Goal: Register for event/course

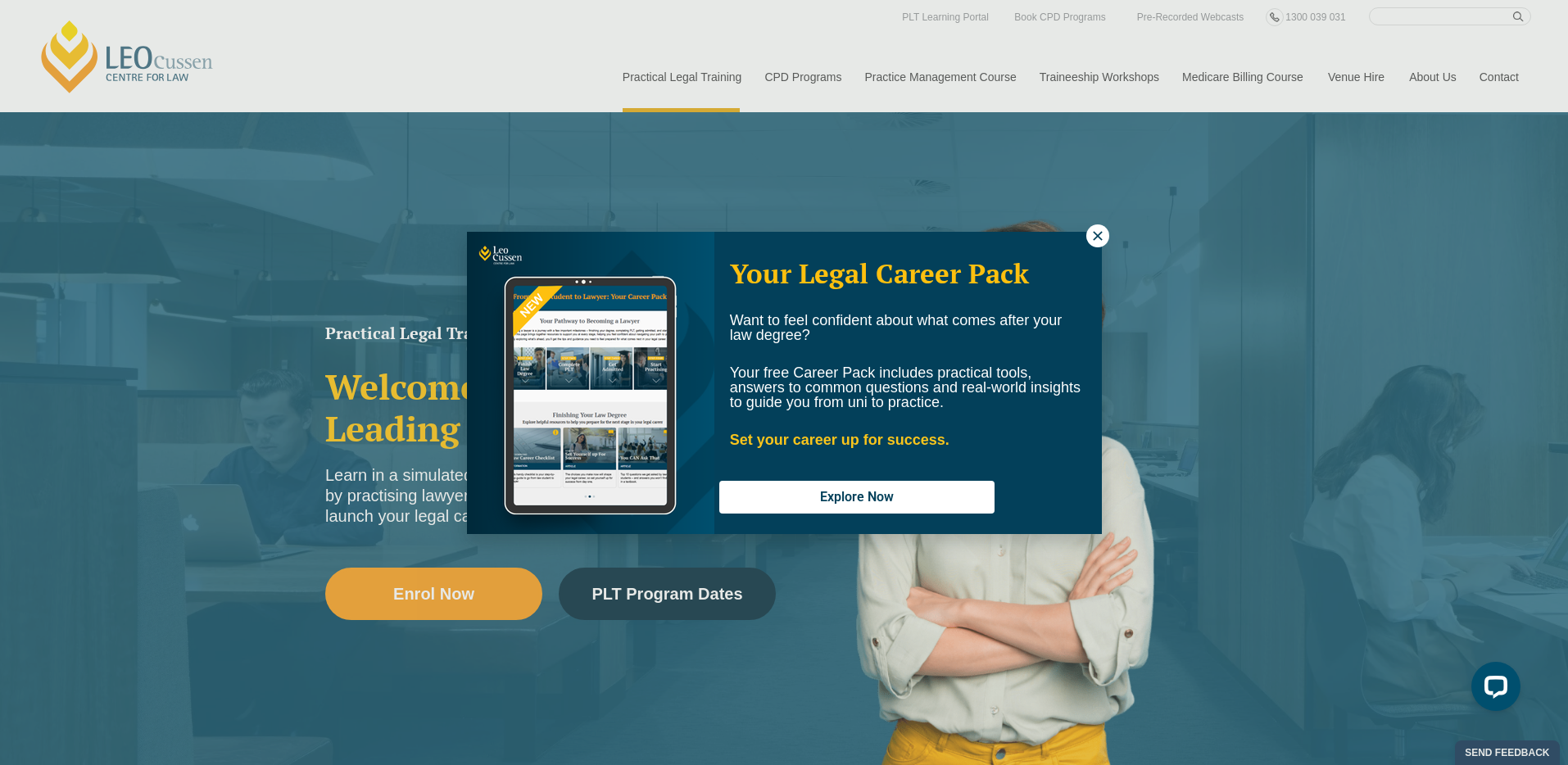
click at [1086, 235] on button at bounding box center [1098, 236] width 23 height 23
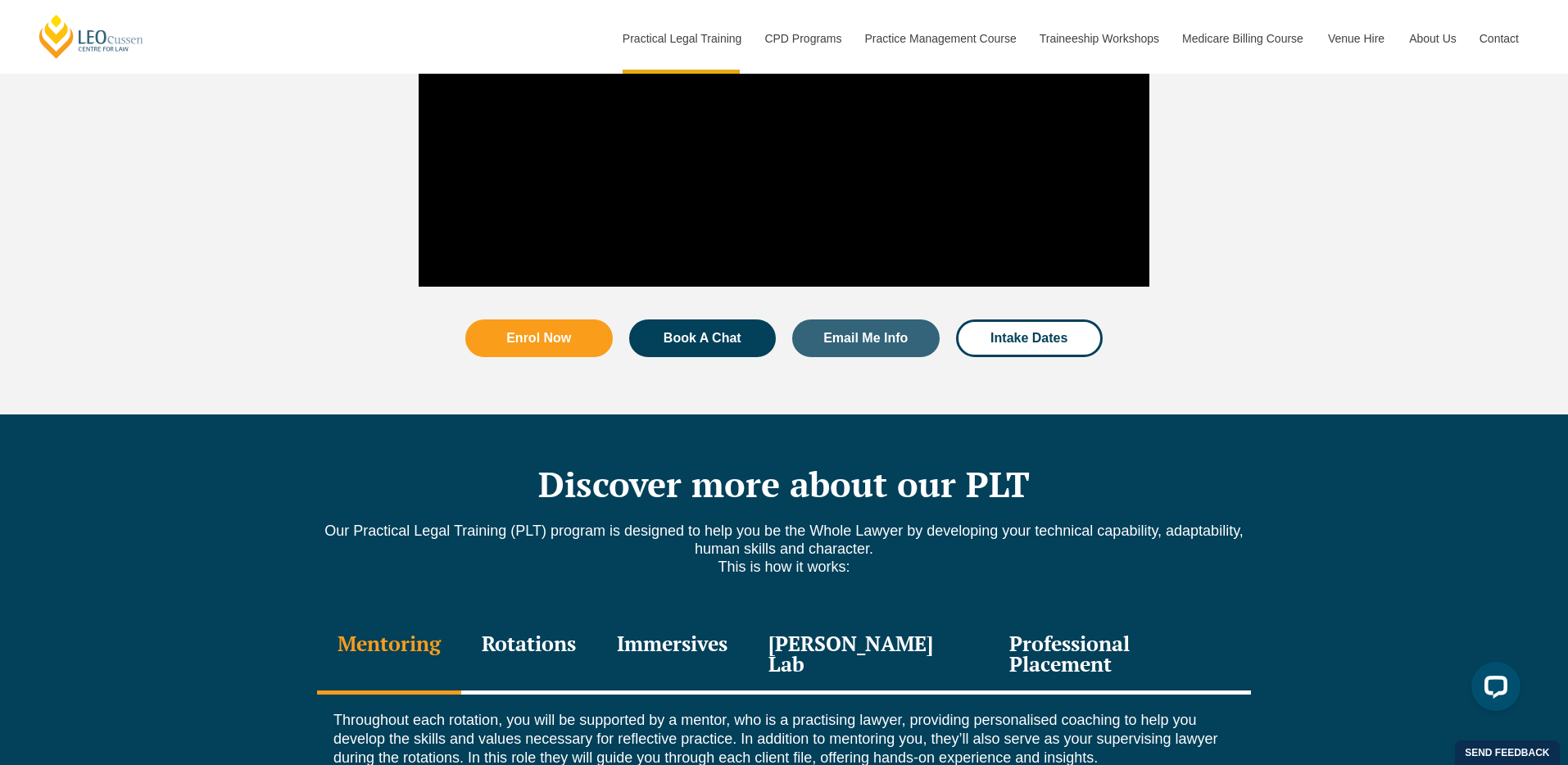
scroll to position [1889, 0]
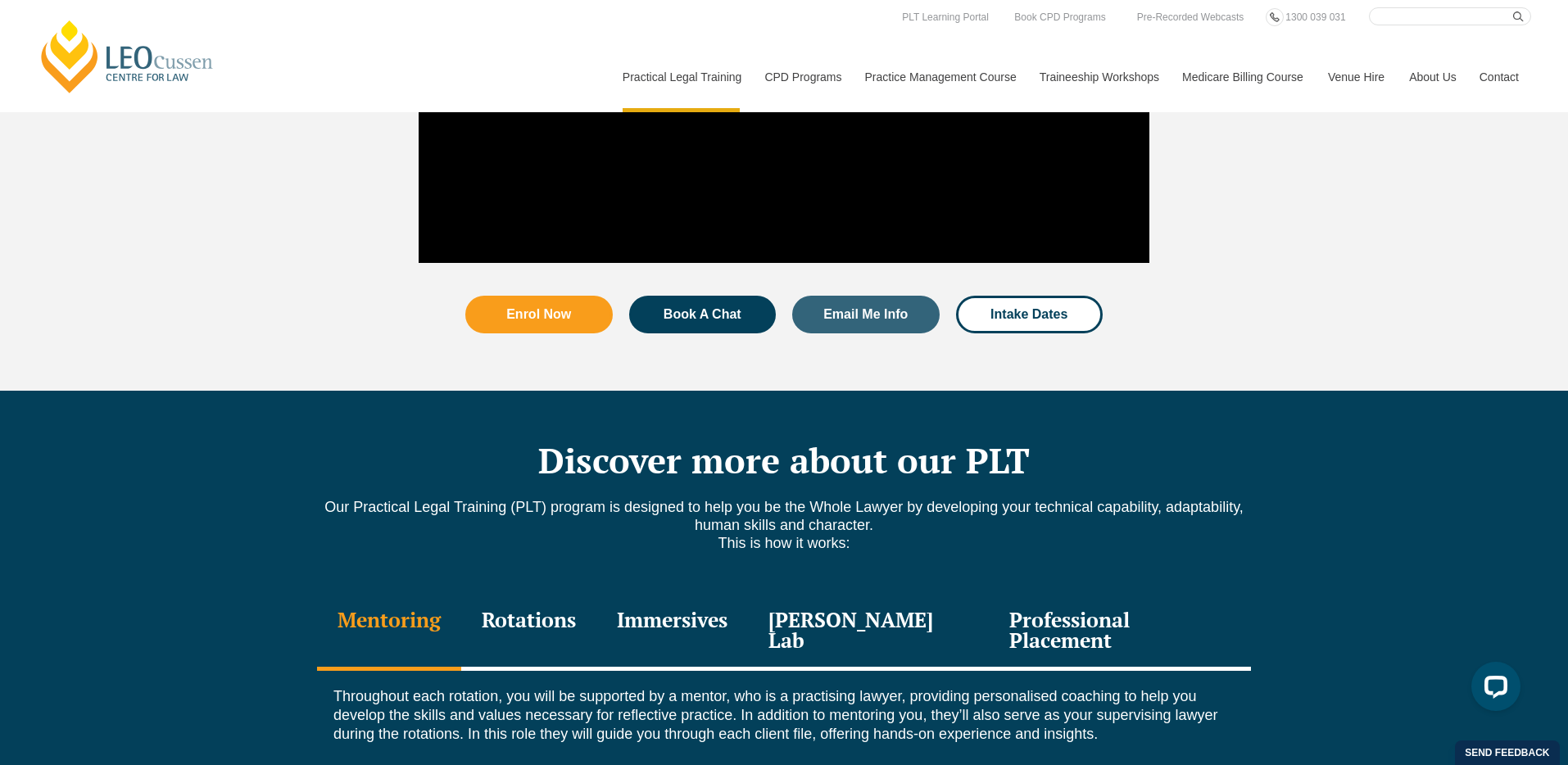
click at [1504, 74] on link "Contact" at bounding box center [1499, 77] width 63 height 70
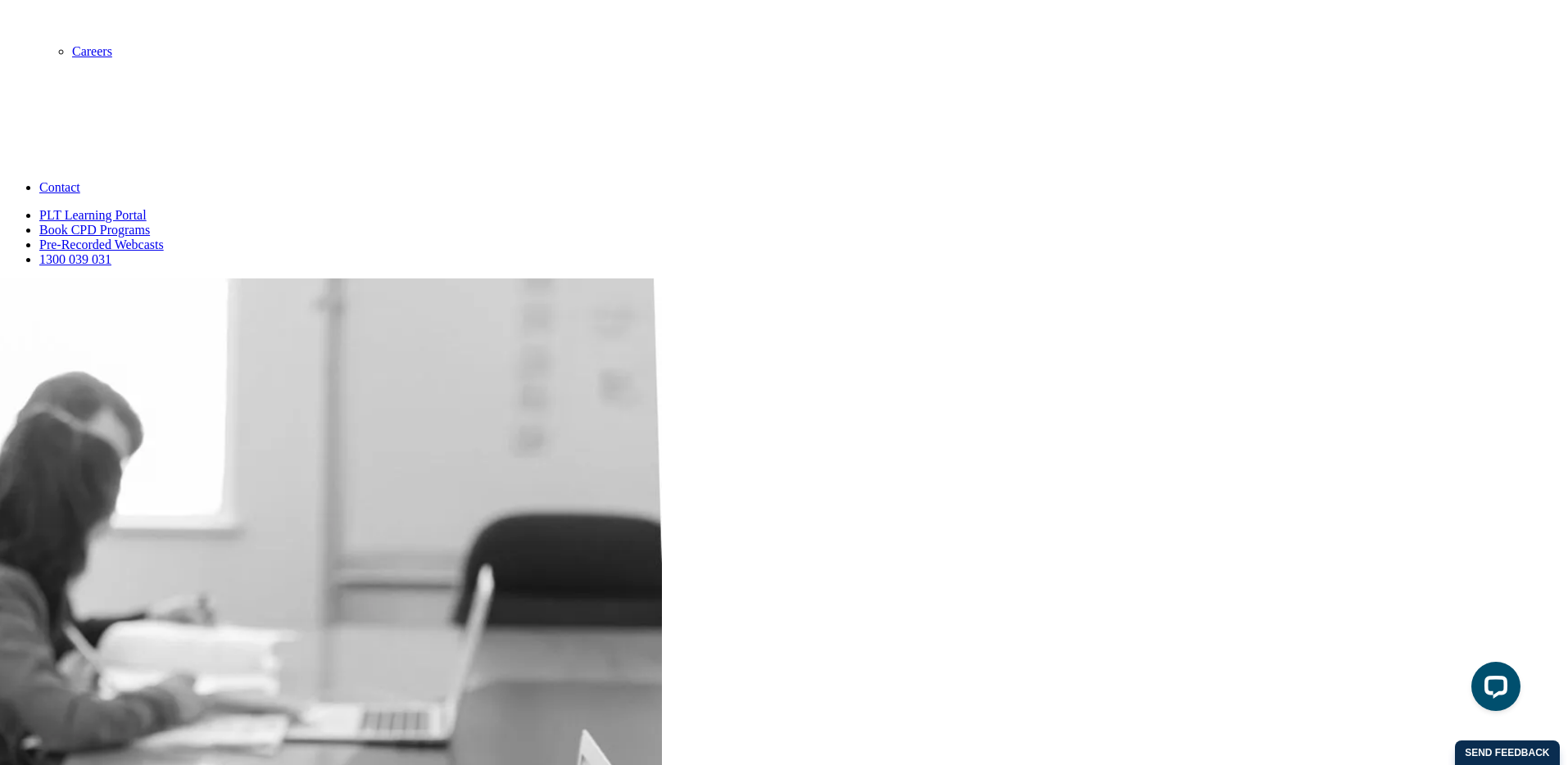
scroll to position [994, 0]
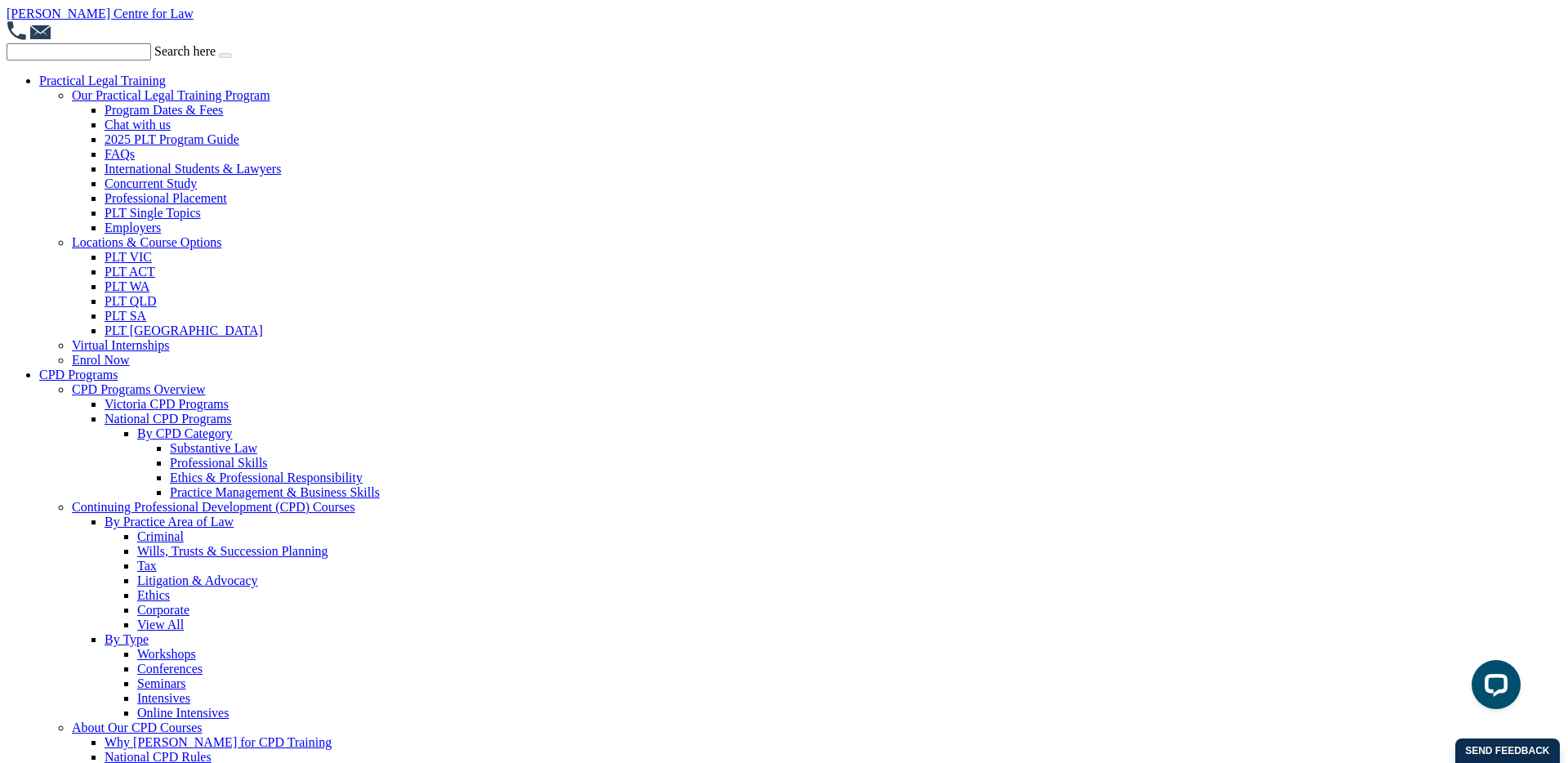
click at [110, 18] on link "[PERSON_NAME] Centre for Law" at bounding box center [100, 14] width 187 height 14
click at [110, 16] on link "[PERSON_NAME] Centre for Law" at bounding box center [100, 14] width 187 height 14
click at [167, 54] on label "Search here" at bounding box center [185, 51] width 61 height 14
click at [151, 54] on input "Search here" at bounding box center [79, 53] width 145 height 18
click at [254, 79] on li "Practical Legal Training Our Practical Legal Training Program Program Dates & F…" at bounding box center [800, 221] width 1522 height 294
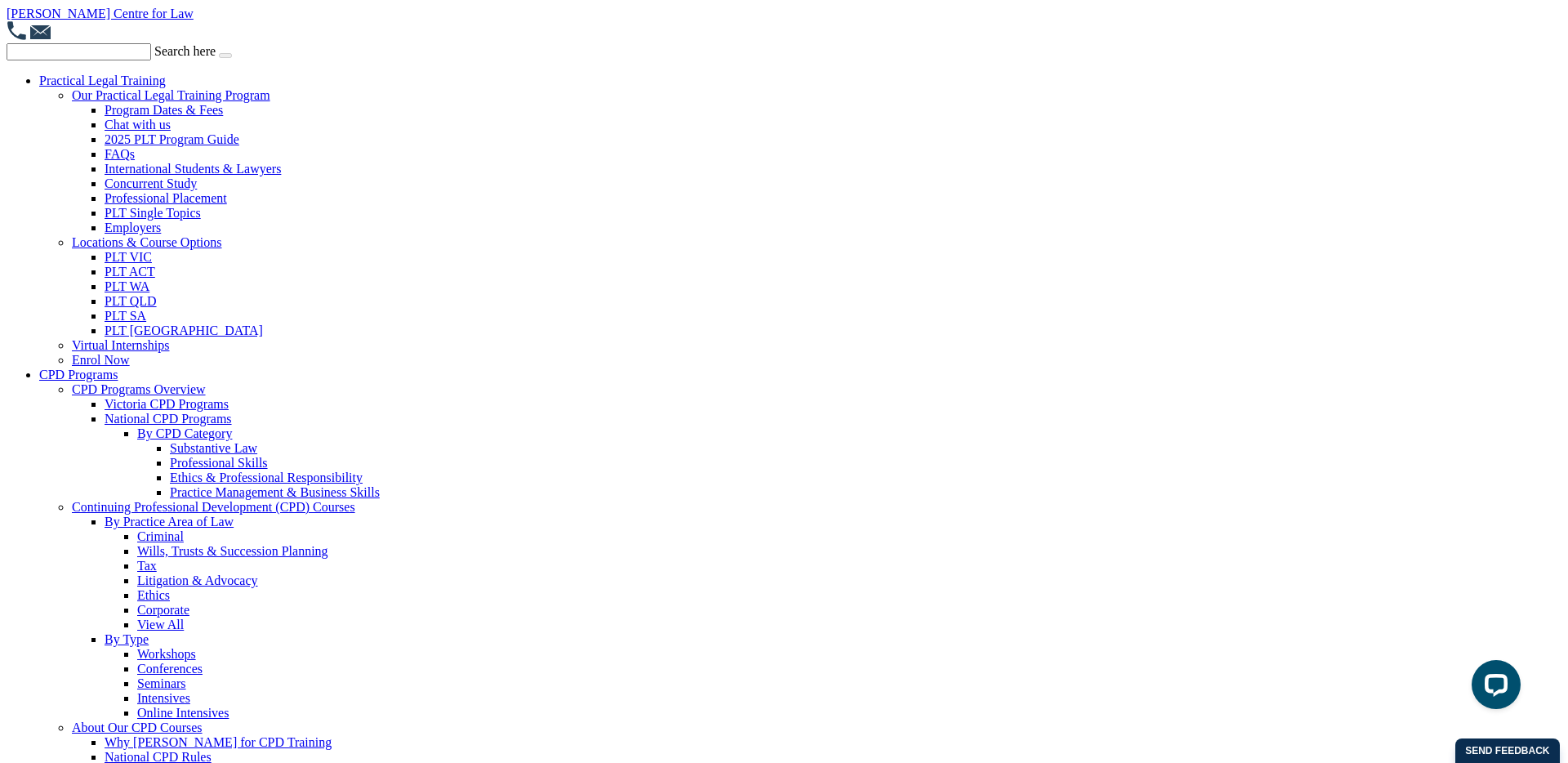
click at [130, 80] on link "Practical Legal Training" at bounding box center [102, 81] width 126 height 14
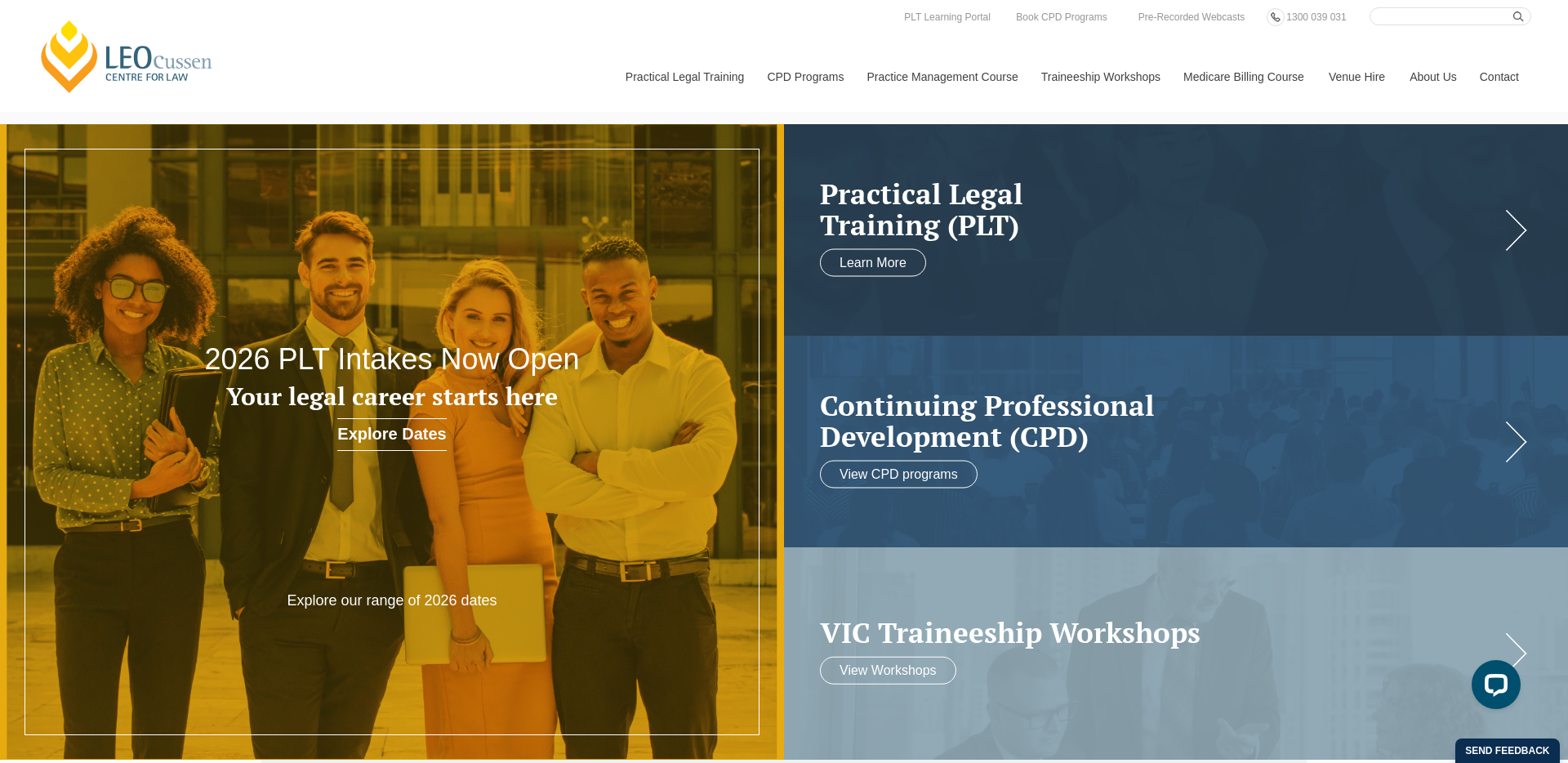
click at [159, 57] on link "[PERSON_NAME] Centre for Law" at bounding box center [127, 55] width 181 height 77
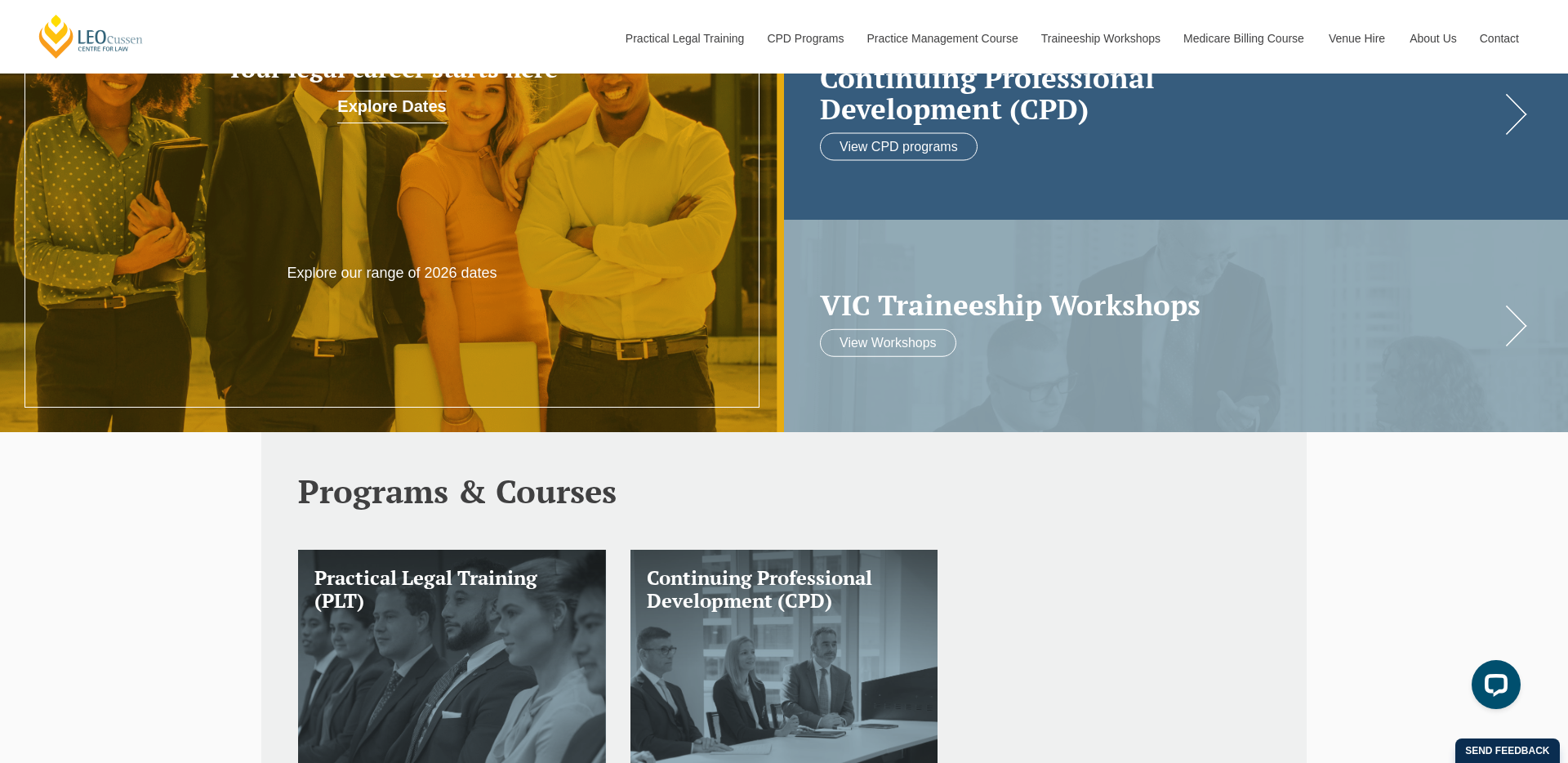
scroll to position [329, 0]
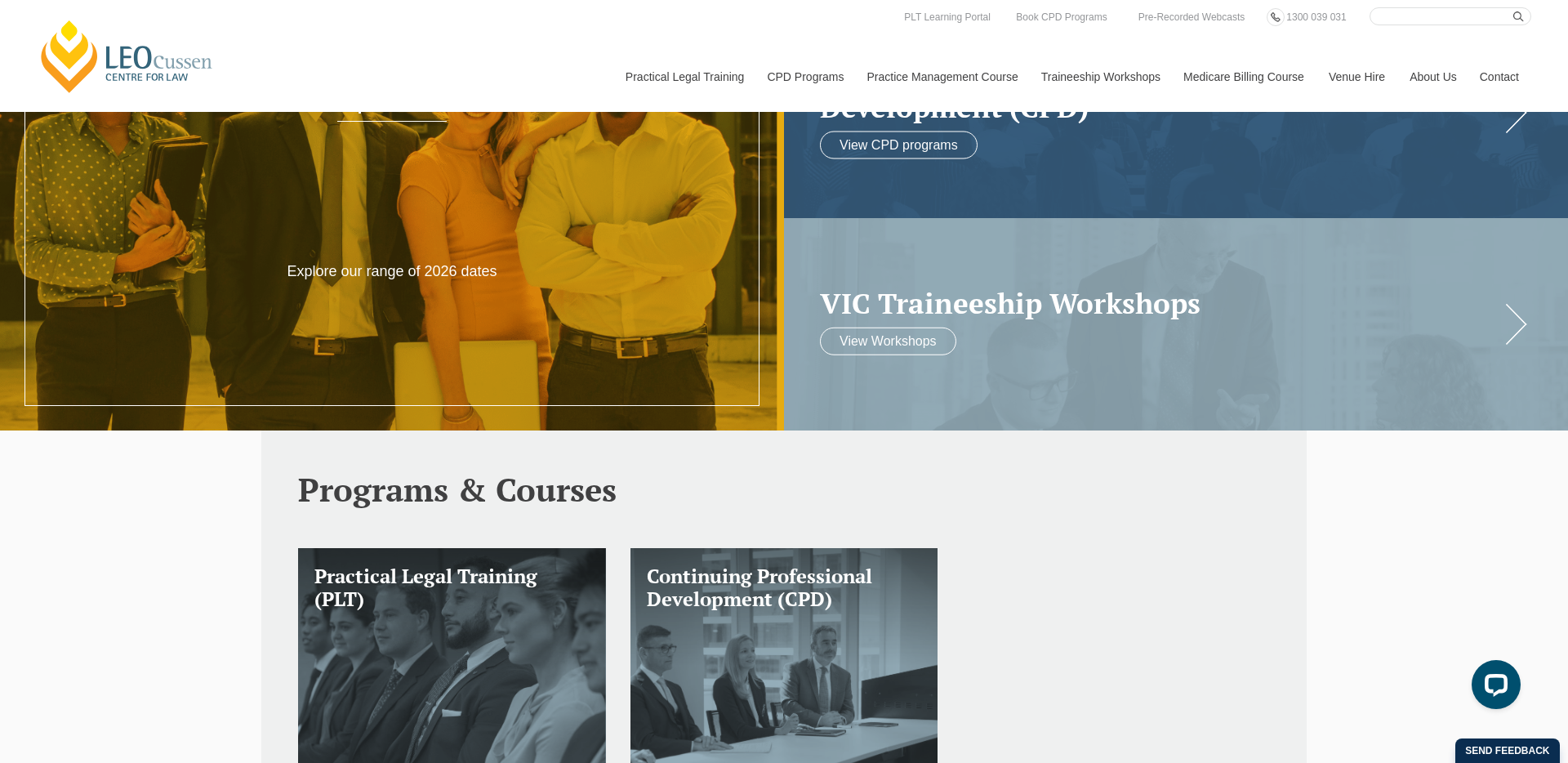
click at [1505, 80] on link "Contact" at bounding box center [1499, 77] width 63 height 70
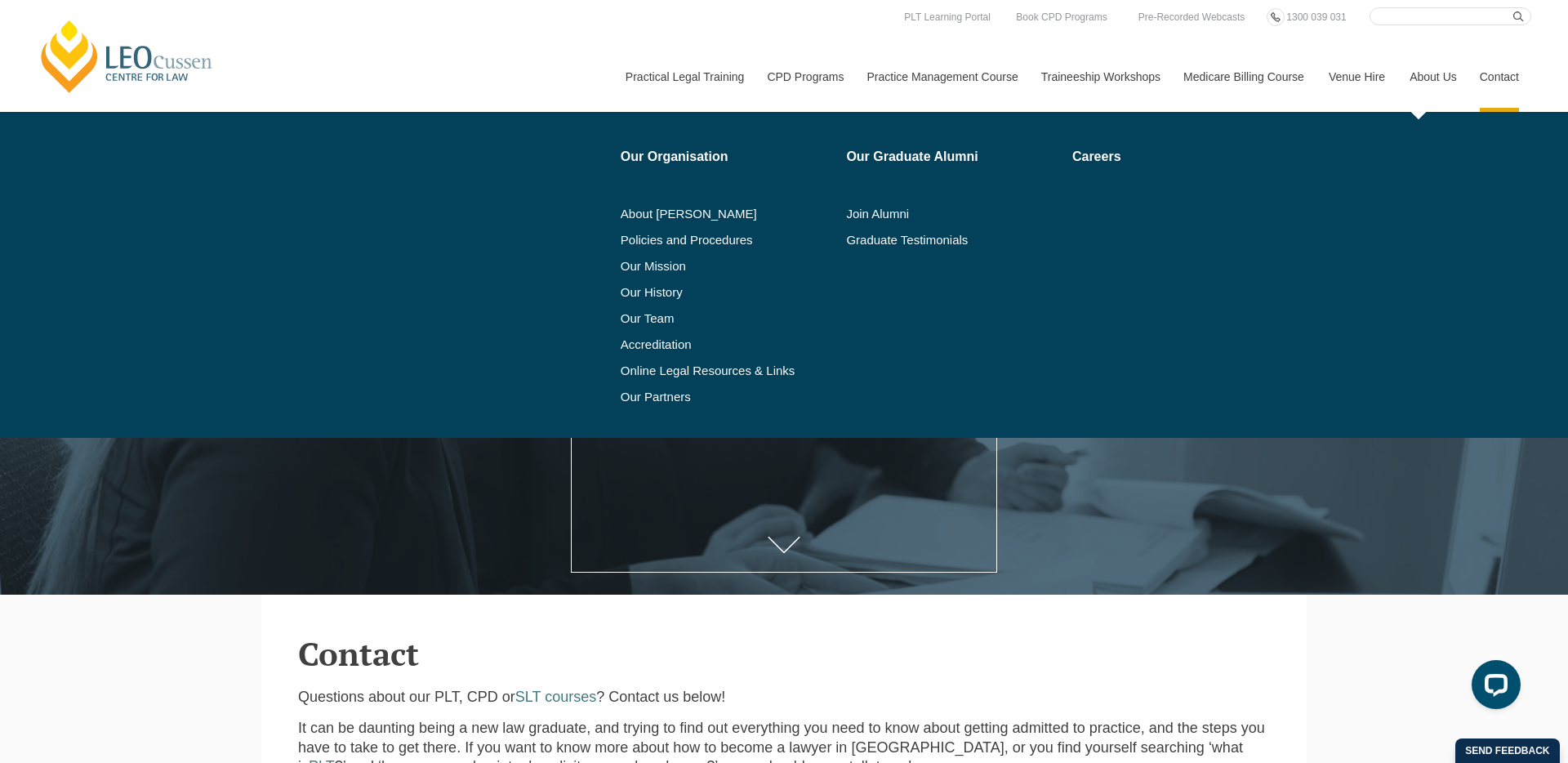
click at [1440, 76] on link "About Us" at bounding box center [1433, 77] width 70 height 70
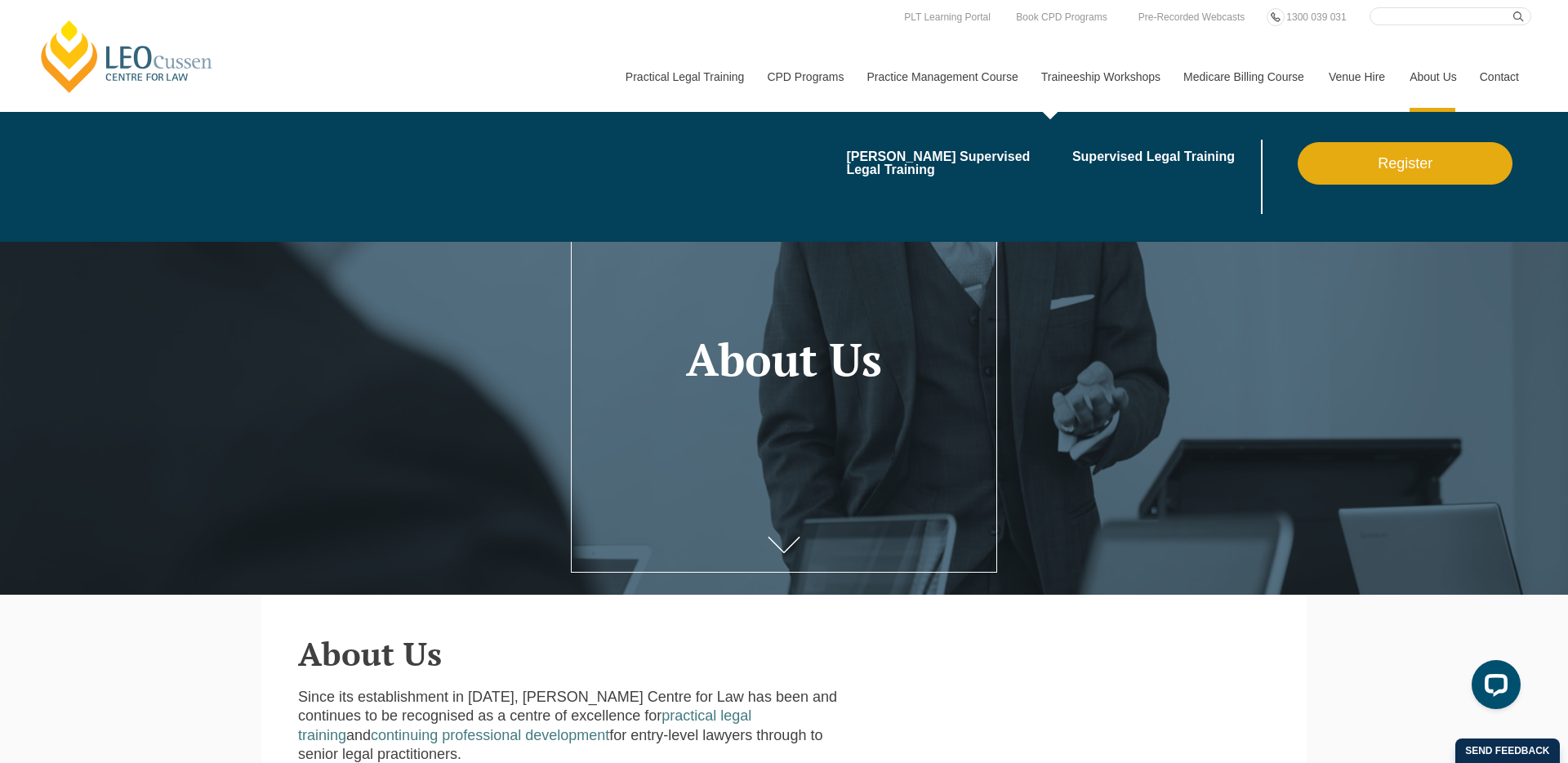
click at [1127, 63] on link "Traineeship Workshops" at bounding box center [1100, 77] width 142 height 70
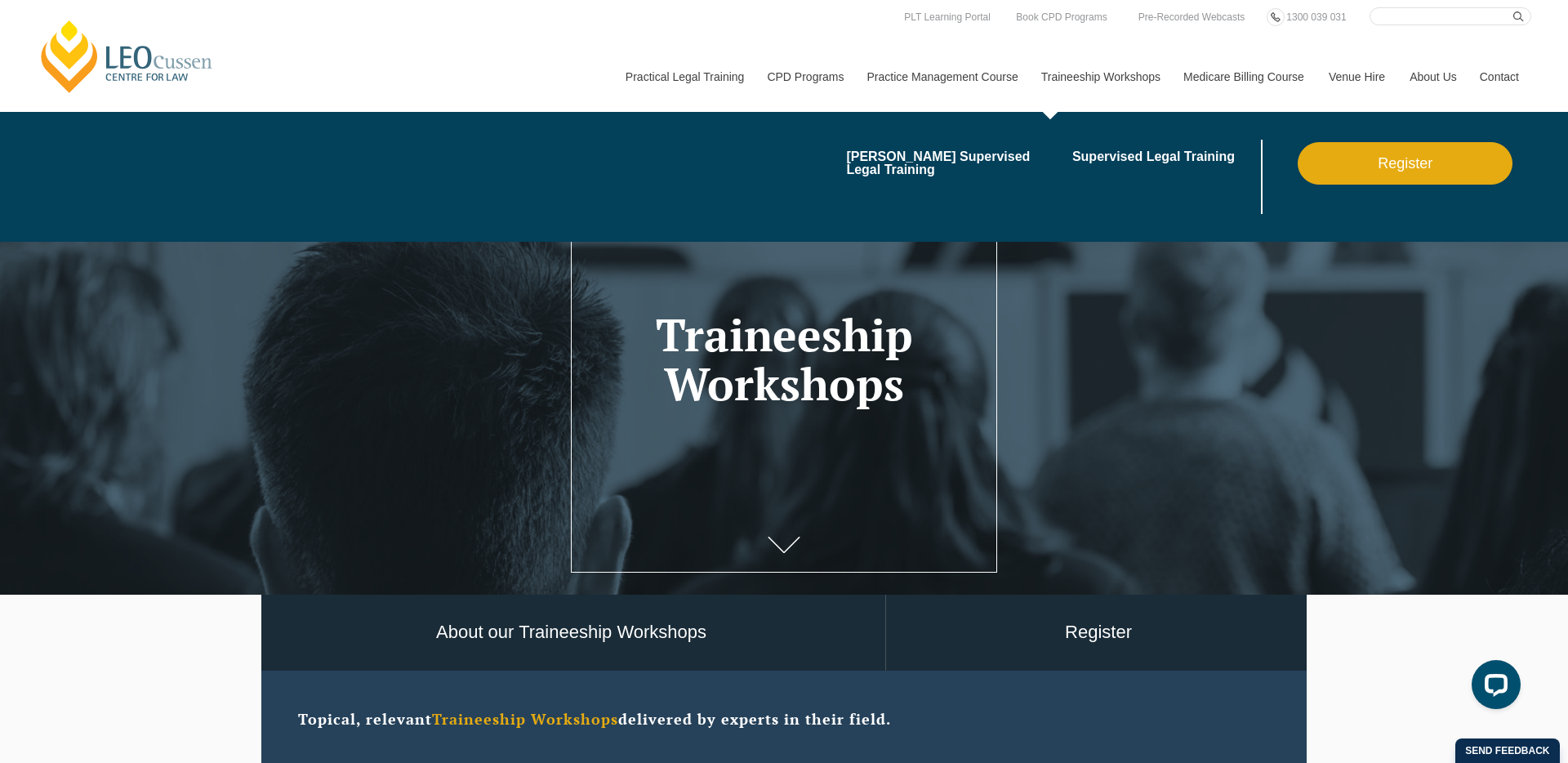
click at [1365, 173] on link "Register" at bounding box center [1405, 164] width 215 height 43
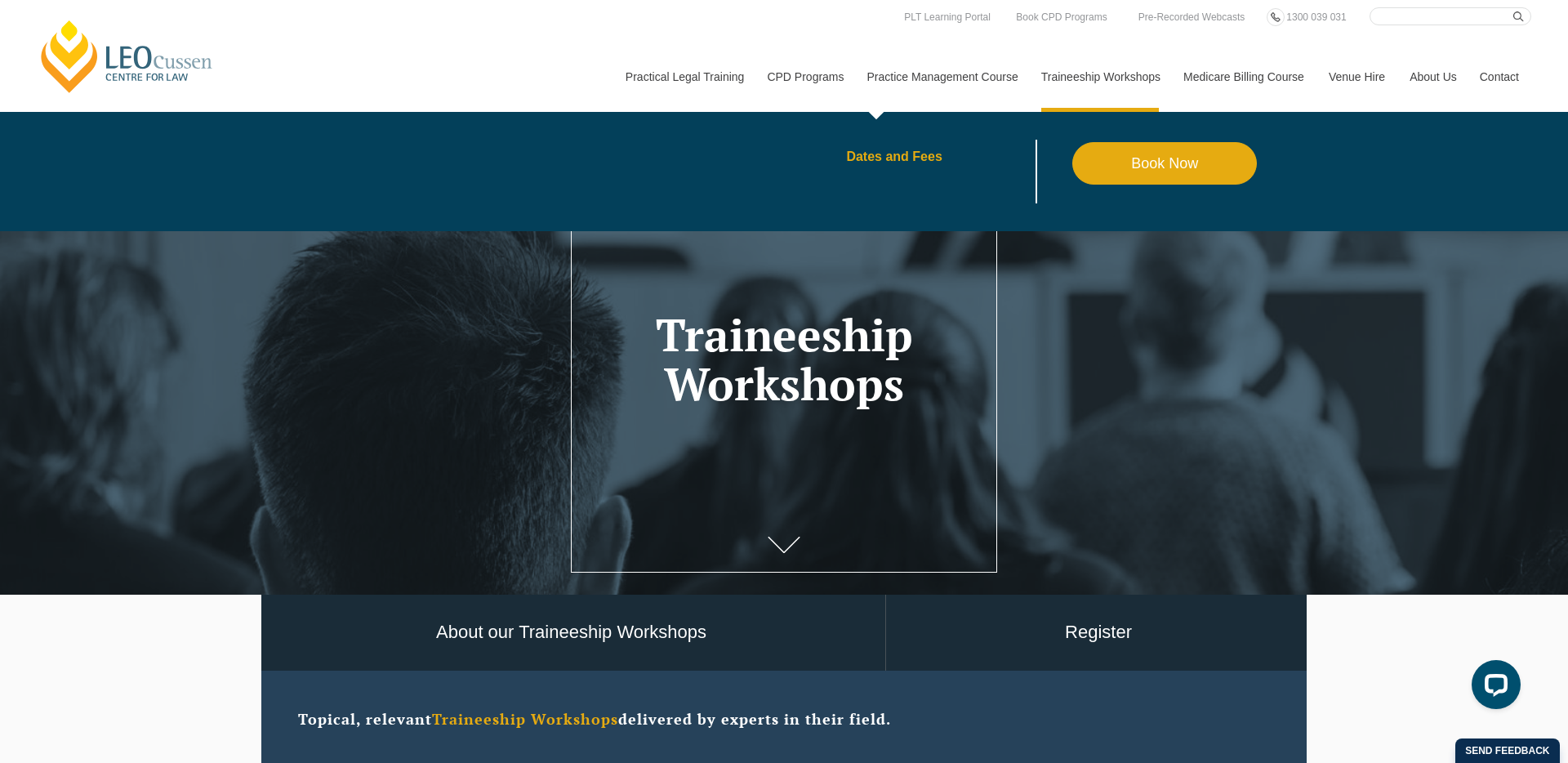
click at [901, 161] on link "Dates and Fees" at bounding box center [959, 157] width 227 height 13
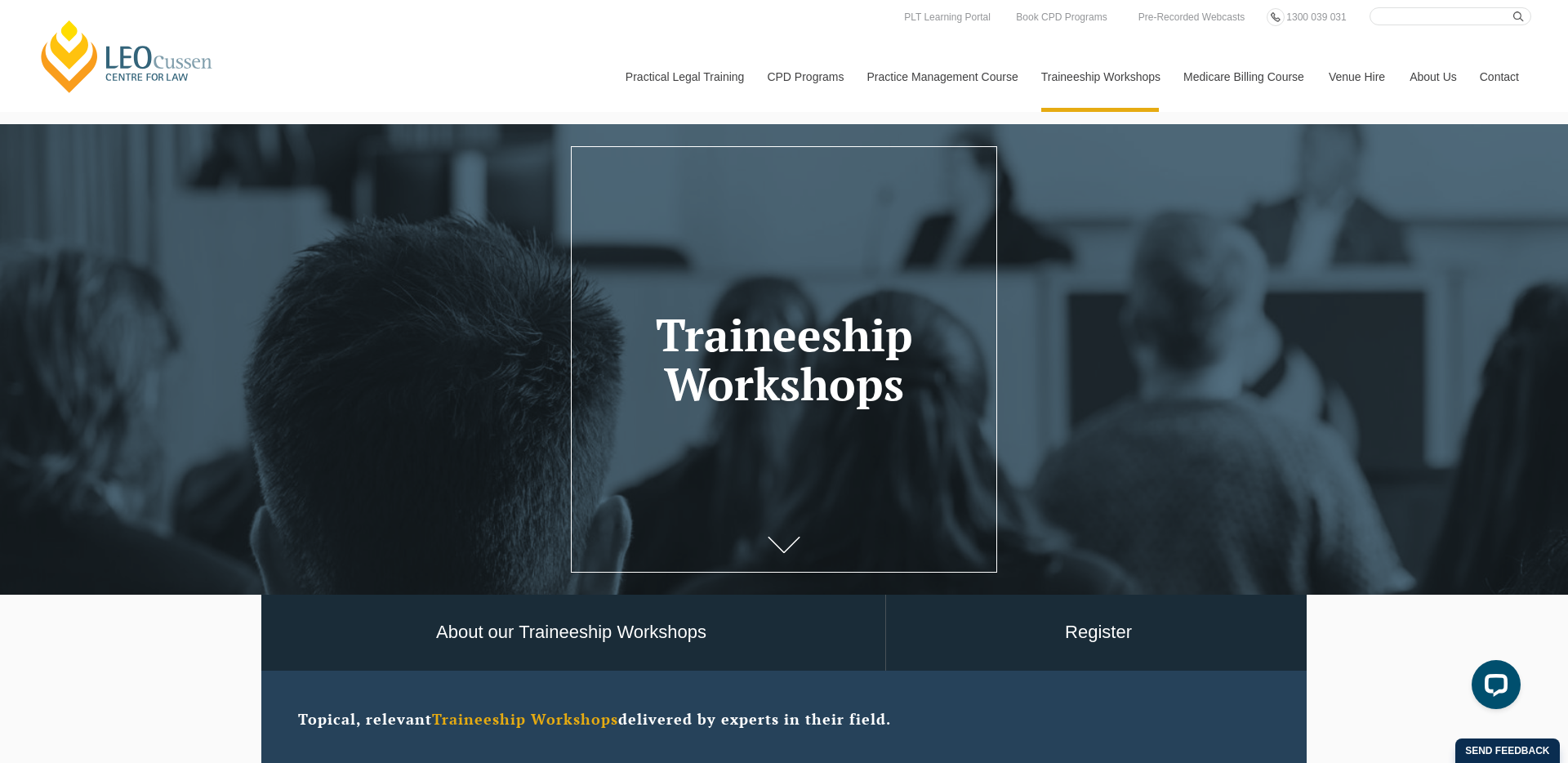
click at [160, 68] on link "[PERSON_NAME] Centre for Law" at bounding box center [127, 55] width 181 height 77
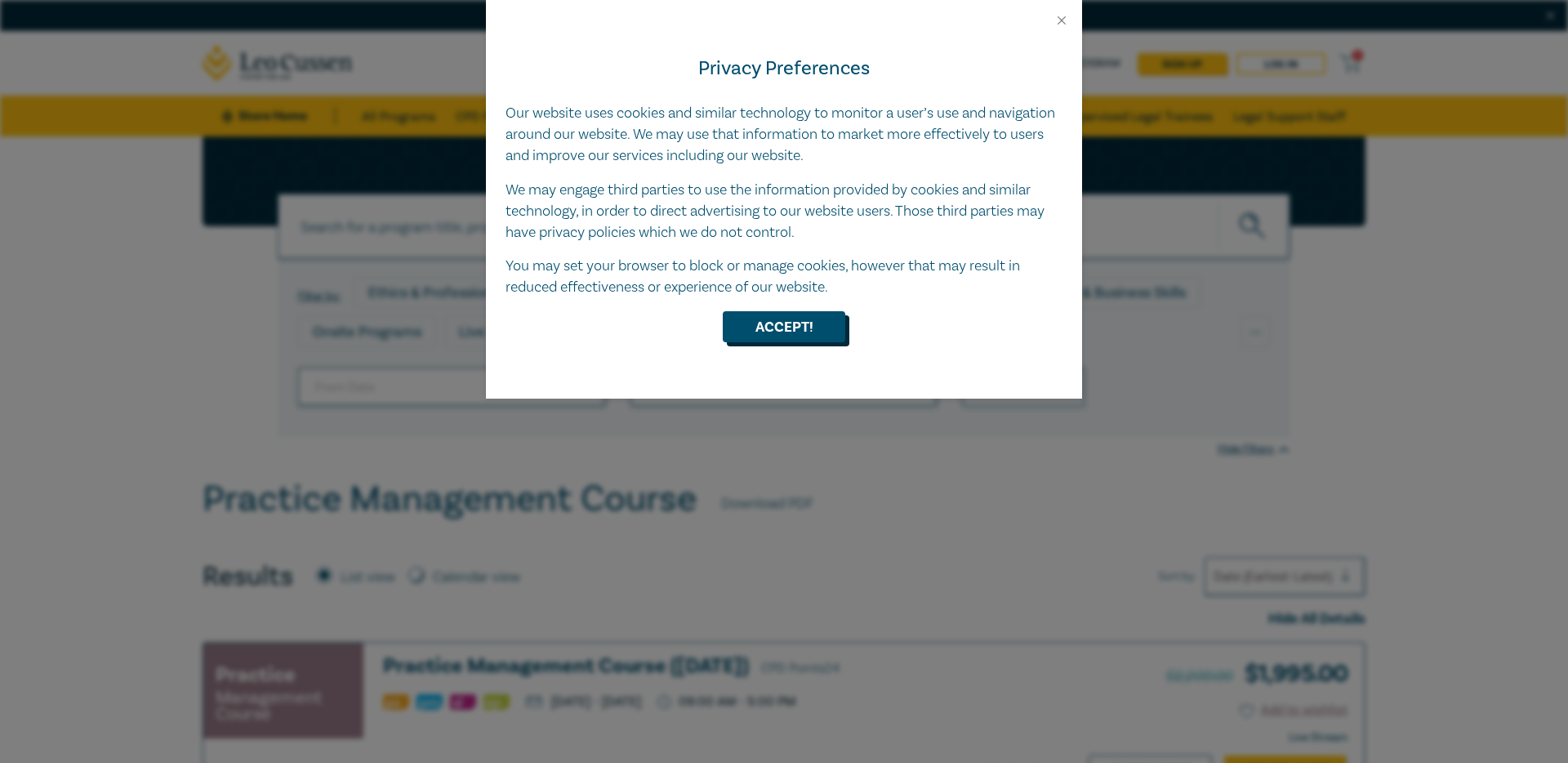
click at [742, 339] on button "Accept!" at bounding box center [784, 327] width 123 height 31
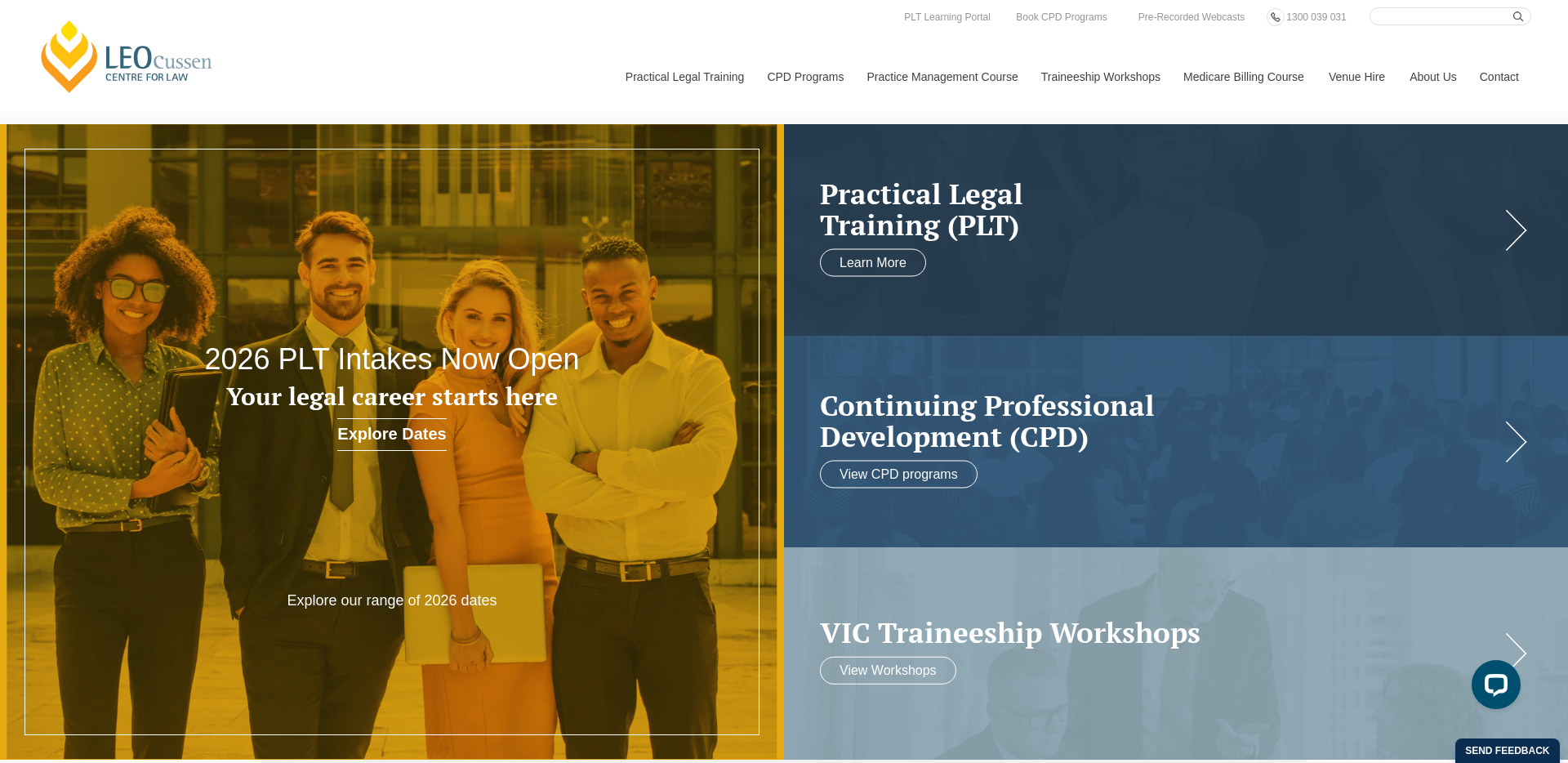
click at [195, 57] on link "Leo Cussen Centre for Law" at bounding box center [127, 55] width 181 height 77
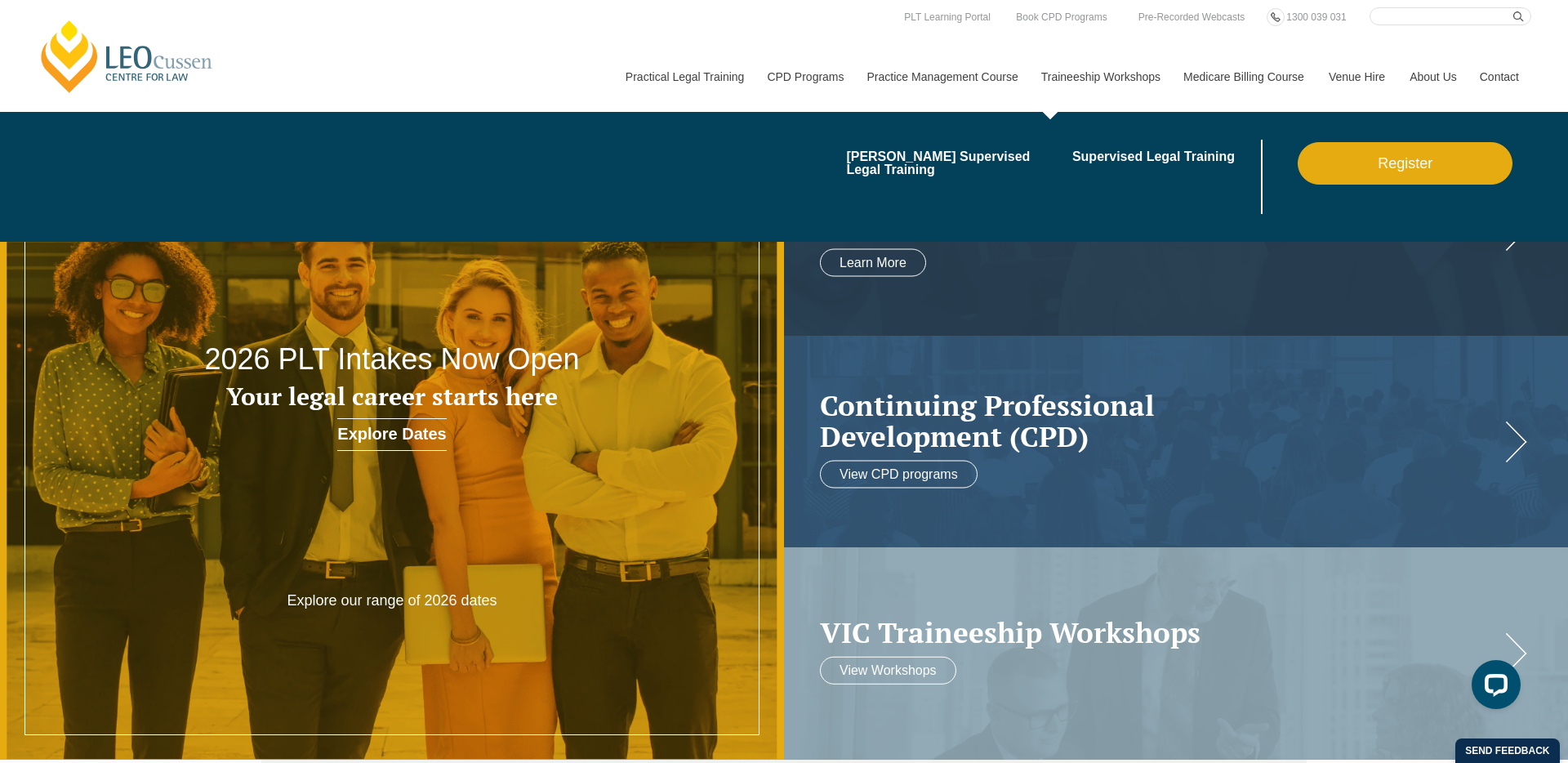
click at [1097, 73] on link "Traineeship Workshops" at bounding box center [1100, 77] width 142 height 70
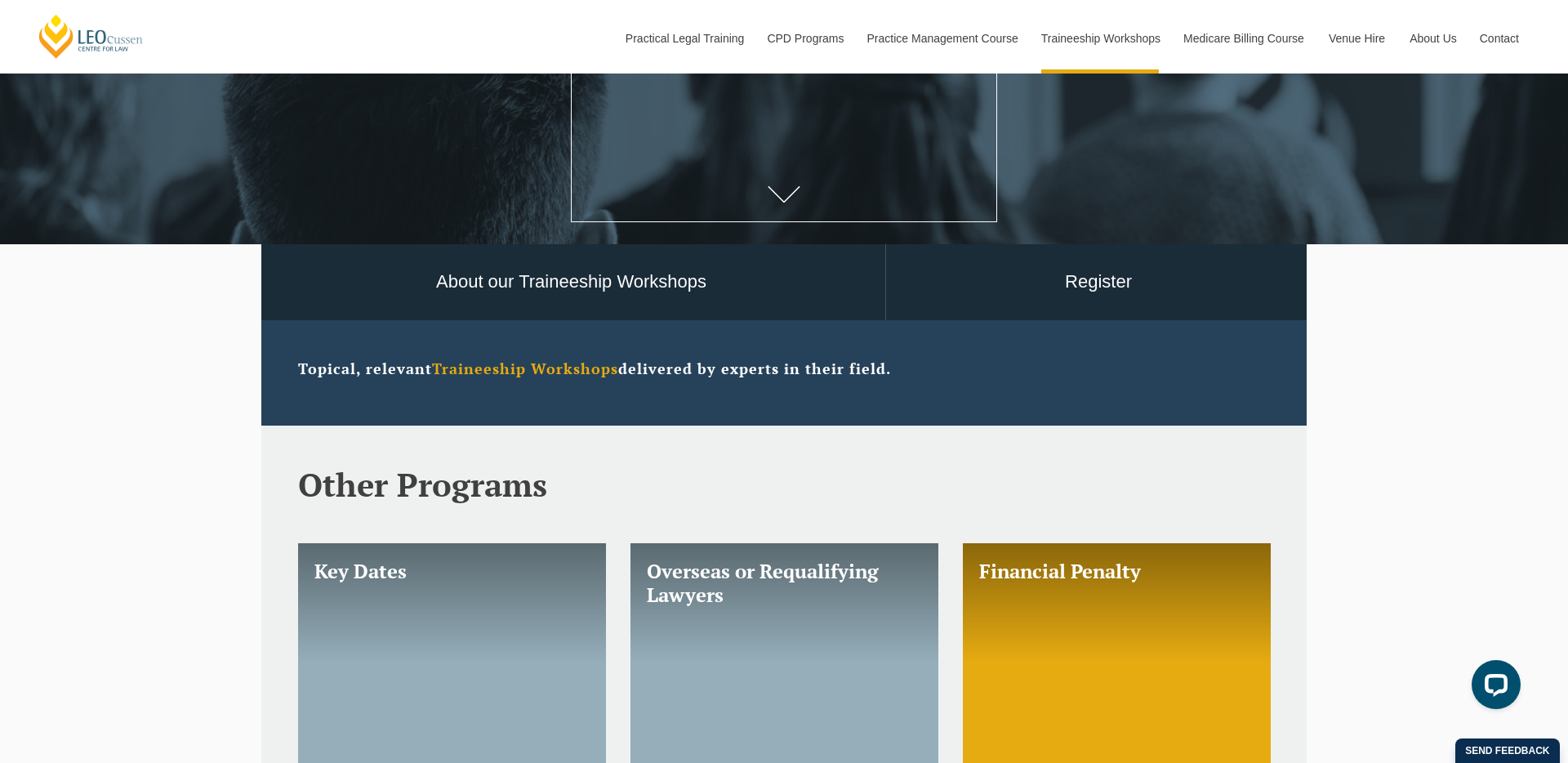
scroll to position [411, 0]
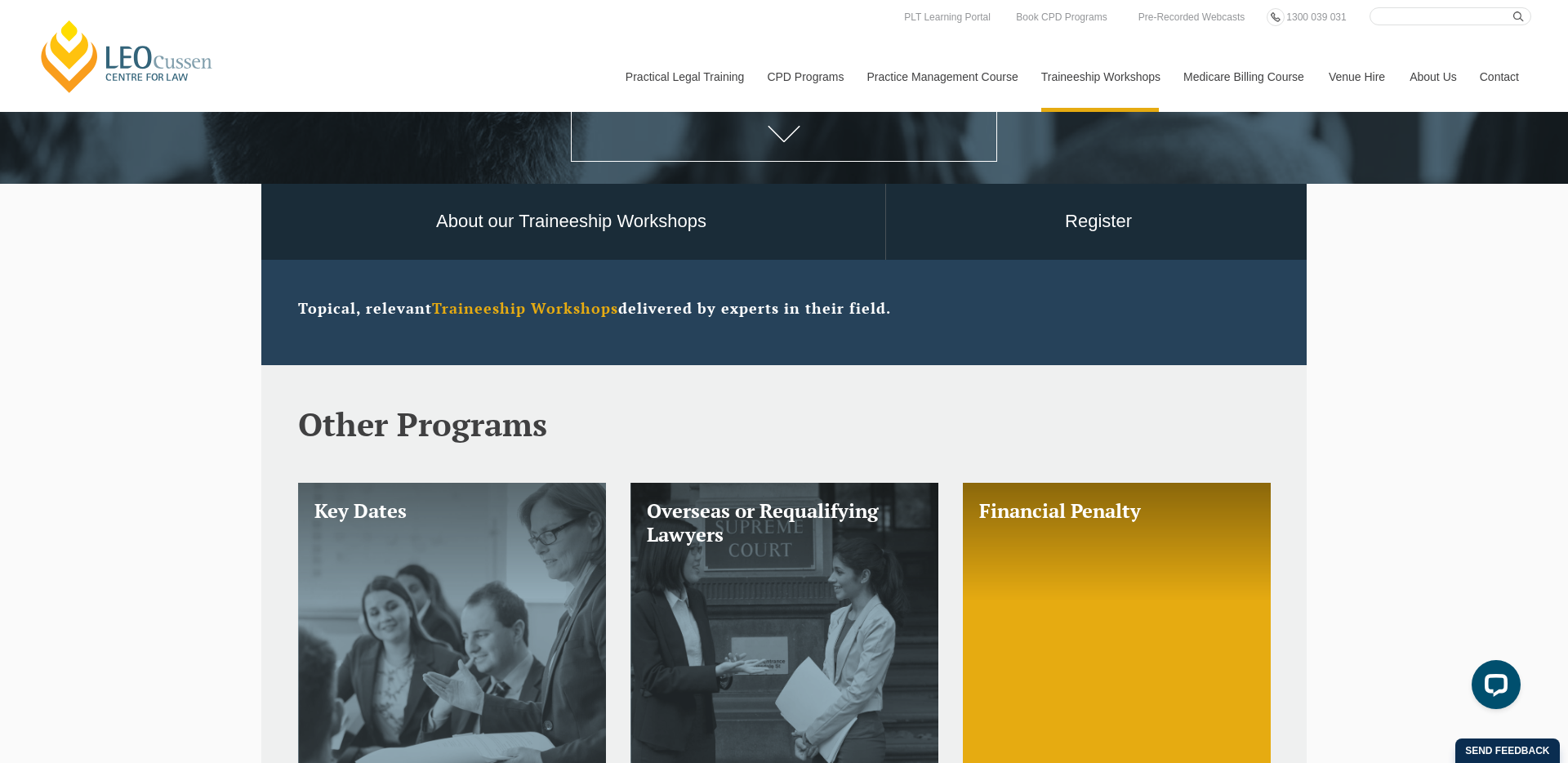
click at [148, 54] on link "[PERSON_NAME] Centre for Law" at bounding box center [127, 55] width 181 height 77
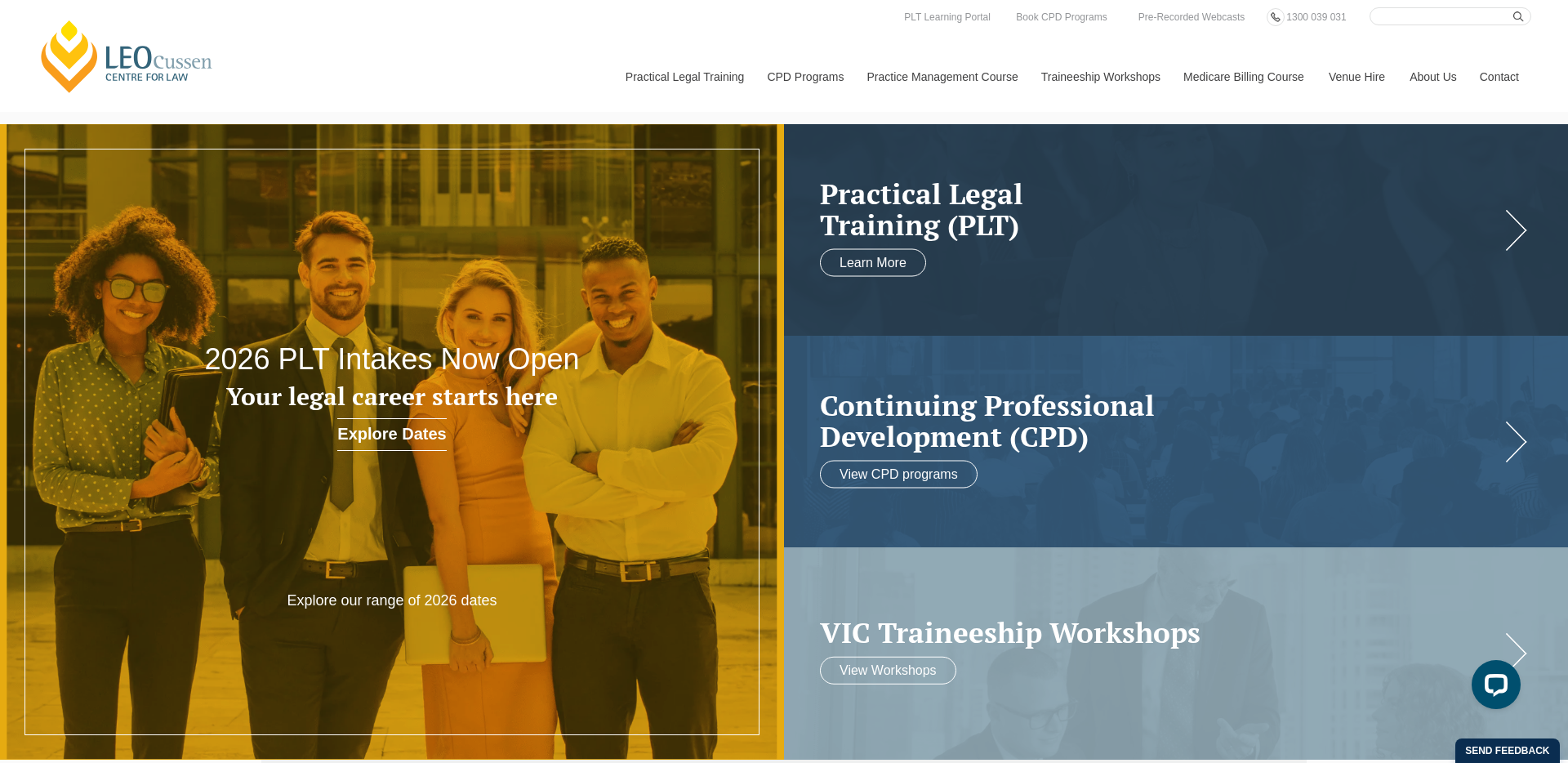
click at [447, 100] on div "[PERSON_NAME] Centre for Law Search here Practical Legal Training Our Practical…" at bounding box center [784, 59] width 1495 height 104
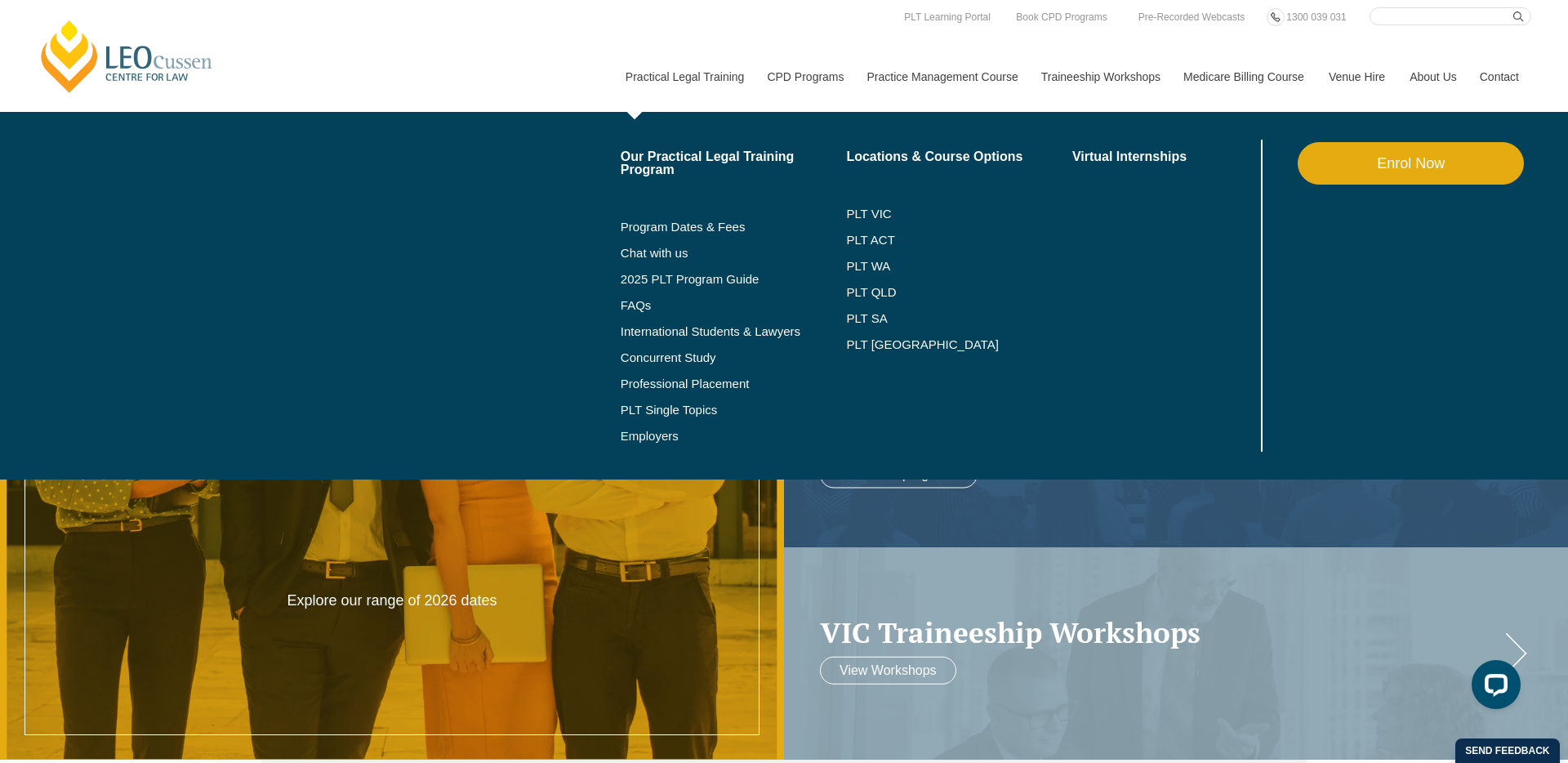
click at [650, 82] on link "Practical Legal Training" at bounding box center [685, 77] width 142 height 70
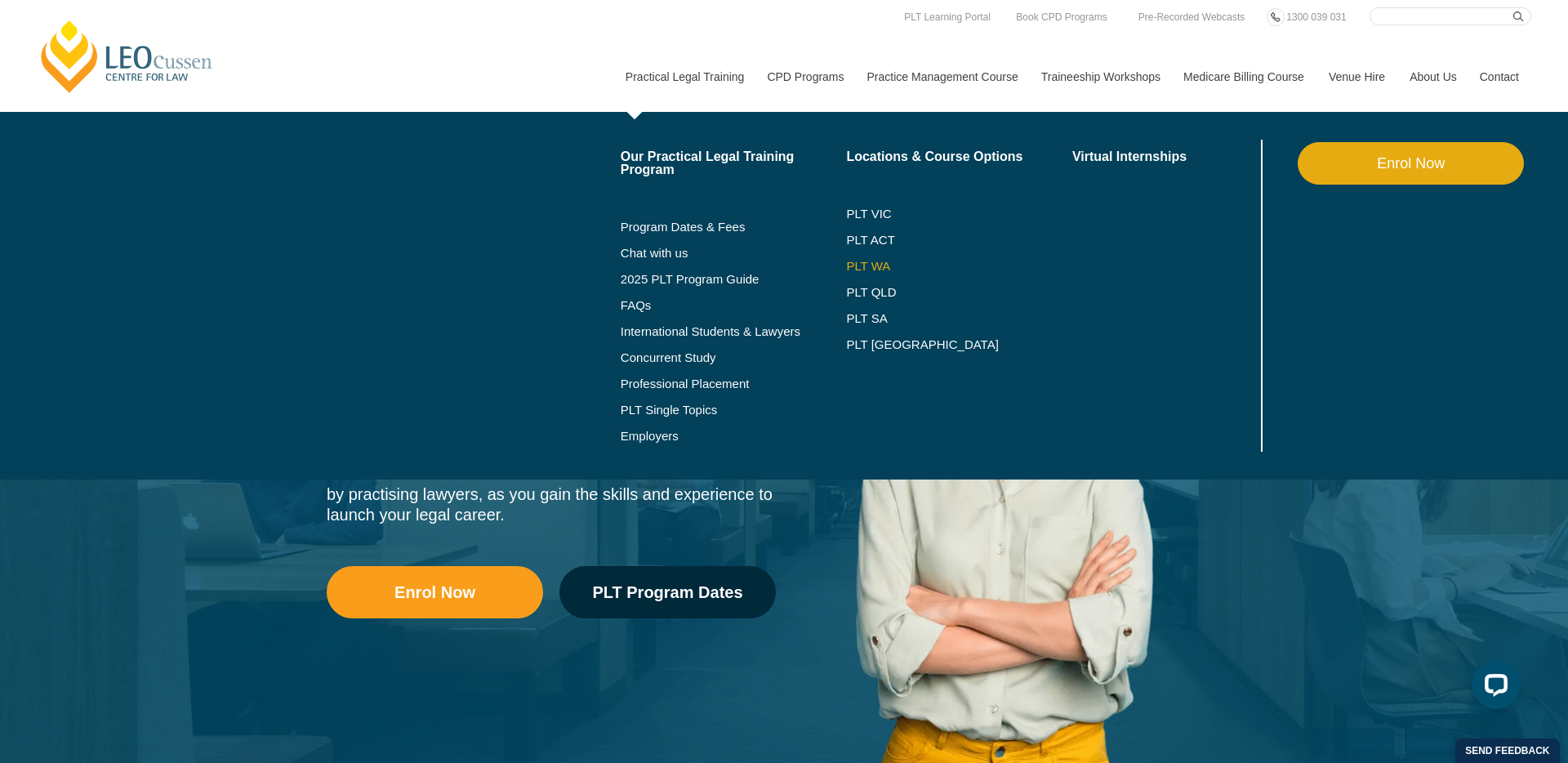
click at [846, 268] on link "PLT WA" at bounding box center [939, 266] width 186 height 13
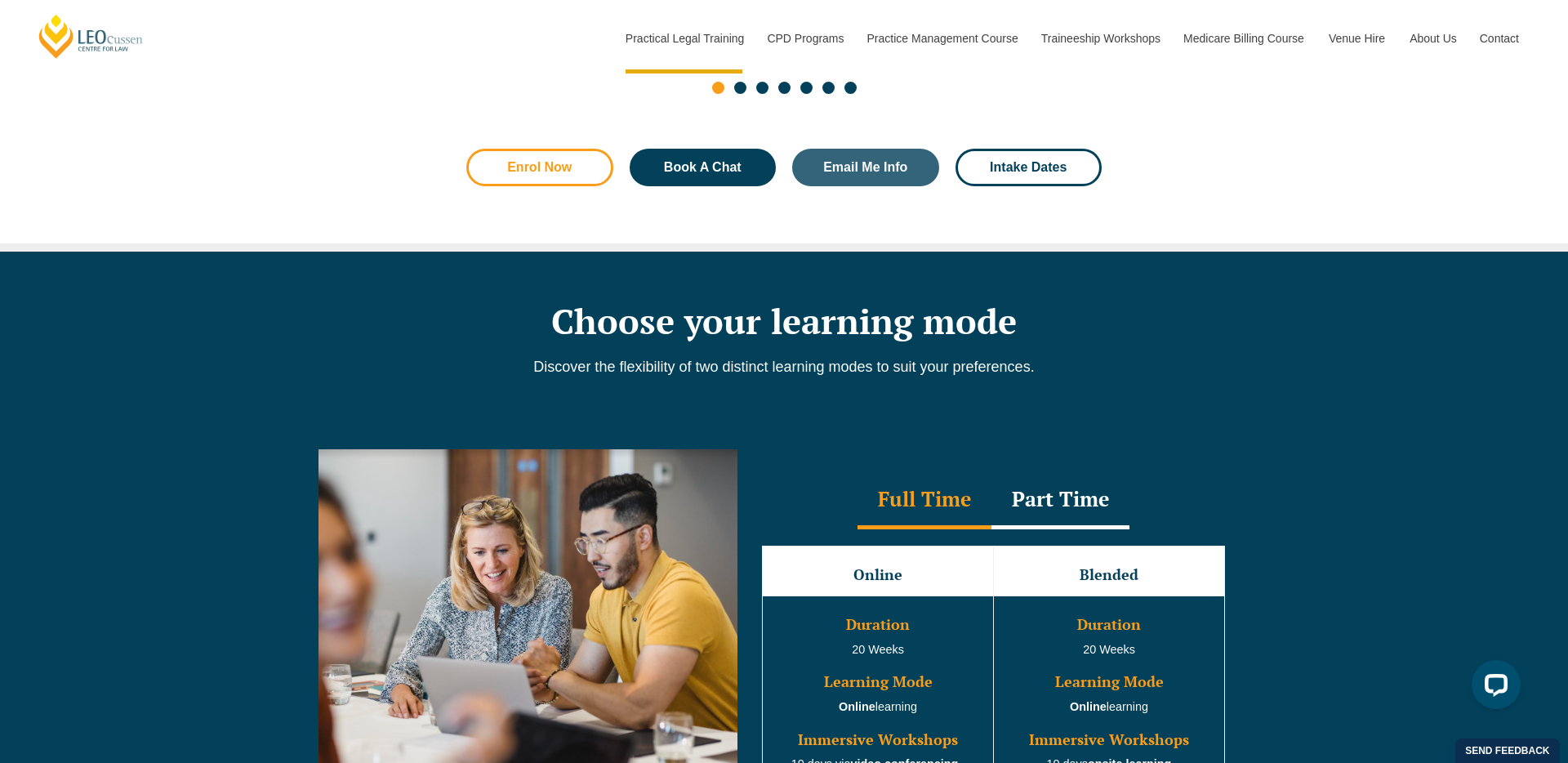
click at [544, 170] on span "Enrol Now" at bounding box center [539, 166] width 64 height 13
